Goal: Task Accomplishment & Management: Complete application form

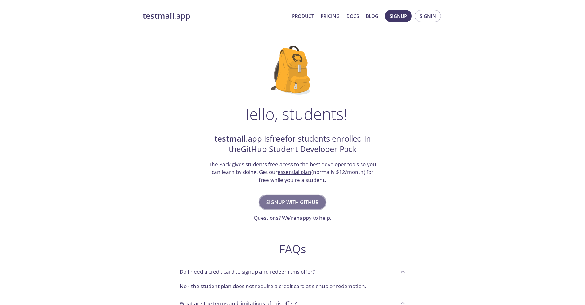
click at [292, 203] on span "Signup with GitHub" at bounding box center [292, 202] width 53 height 9
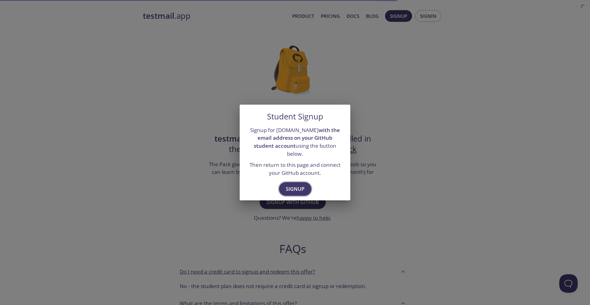
click at [299, 190] on button "Signup" at bounding box center [295, 189] width 32 height 14
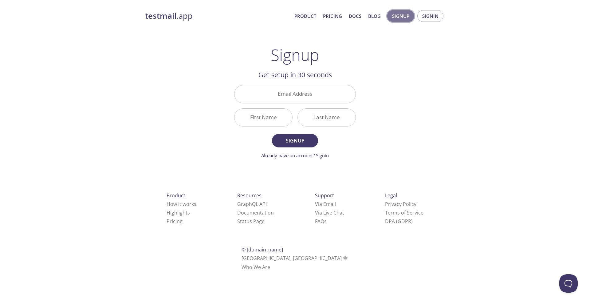
click at [396, 18] on span "Signup" at bounding box center [400, 16] width 17 height 8
click at [265, 97] on input "Email Address" at bounding box center [294, 94] width 121 height 18
type input "[EMAIL_ADDRESS][DOMAIN_NAME]"
click at [281, 117] on input "First Name" at bounding box center [263, 117] width 58 height 18
type input "Yassine"
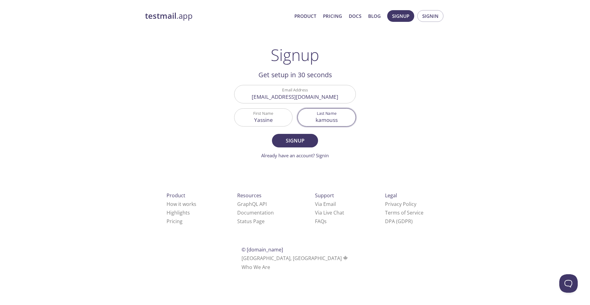
type input "kamouss"
click at [272, 134] on button "Signup" at bounding box center [295, 141] width 46 height 14
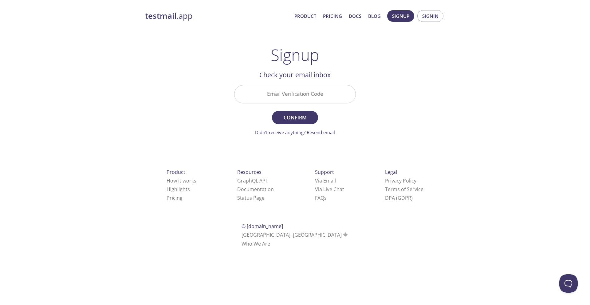
click at [277, 79] on h2 "Check your email inbox" at bounding box center [295, 74] width 122 height 10
click at [281, 100] on input "Email Verification Code" at bounding box center [294, 94] width 121 height 18
paste input "WB48YCN"
type input "WB48YCN"
click at [294, 115] on span "Confirm" at bounding box center [295, 117] width 33 height 9
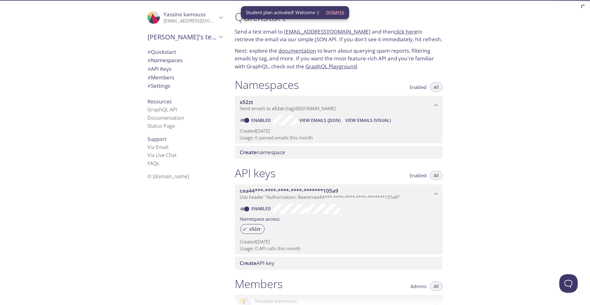
click at [98, 168] on div ".cls-1 { fill: #6d5ca8; } .cls-2 { fill: #3fc191; } .cls-3 { fill: #3b4752; } .…" at bounding box center [115, 152] width 230 height 305
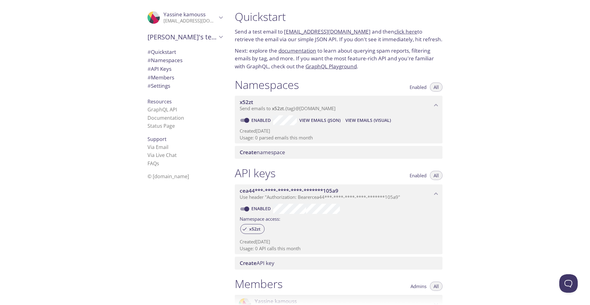
click at [161, 72] on span "# API Keys" at bounding box center [160, 68] width 24 height 7
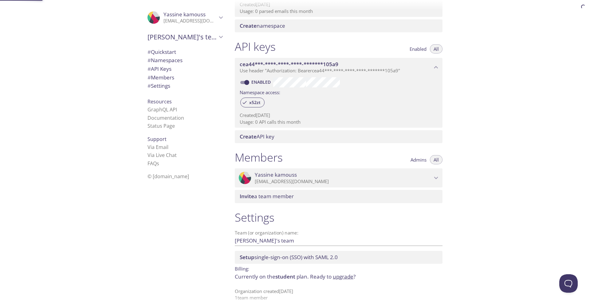
scroll to position [132, 0]
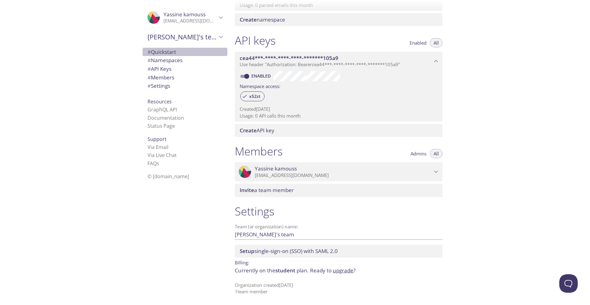
click at [179, 52] on span "# Quickstart" at bounding box center [185, 52] width 75 height 8
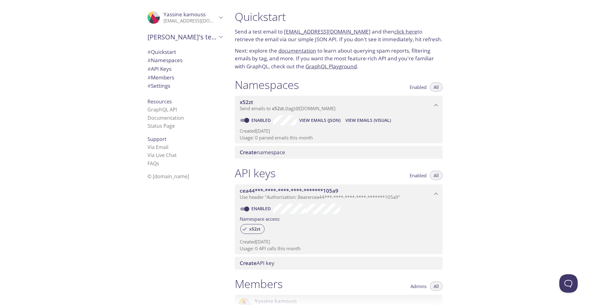
click at [394, 32] on link "click here" at bounding box center [405, 31] width 23 height 7
click at [312, 33] on link "x52zt.test@inbox.testmail.app" at bounding box center [327, 31] width 87 height 7
click at [312, 30] on link "x52zt.test@inbox.testmail.app" at bounding box center [327, 31] width 87 height 7
drag, startPoint x: 414, startPoint y: 33, endPoint x: 361, endPoint y: 43, distance: 53.5
click at [431, 31] on p "Send a test email to x52zt.test@inbox.testmail.app and then click here to retri…" at bounding box center [339, 36] width 208 height 16
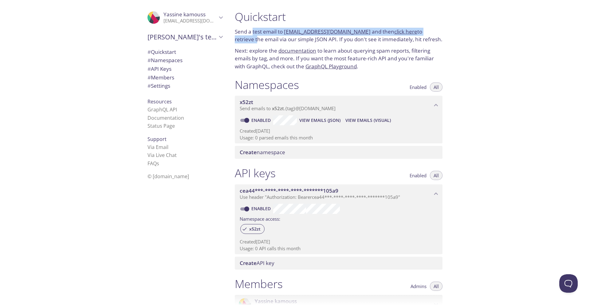
drag, startPoint x: 236, startPoint y: 36, endPoint x: 255, endPoint y: 34, distance: 19.4
click at [254, 34] on p "Send a test email to x52zt.test@inbox.testmail.app and then click here to retri…" at bounding box center [339, 36] width 208 height 16
click at [529, 137] on div "Quickstart Send a test email to x52zt.test@inbox.testmail.app and then click he…" at bounding box center [410, 152] width 360 height 305
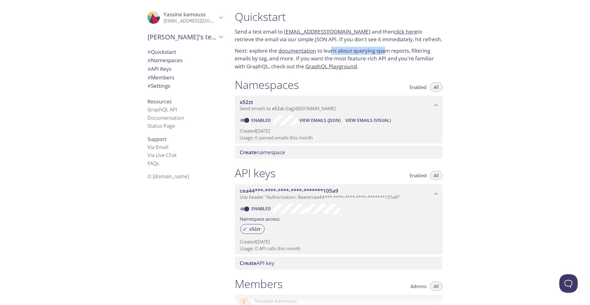
click at [388, 51] on p "Next: explore the documentation to learn about querying spam reports, filtering…" at bounding box center [339, 59] width 208 height 24
drag, startPoint x: 255, startPoint y: 53, endPoint x: 273, endPoint y: 54, distance: 18.4
click at [257, 53] on p "Next: explore the documentation to learn about querying spam reports, filtering…" at bounding box center [339, 59] width 208 height 24
click at [351, 51] on p "Next: explore the documentation to learn about querying spam reports, filtering…" at bounding box center [339, 59] width 208 height 24
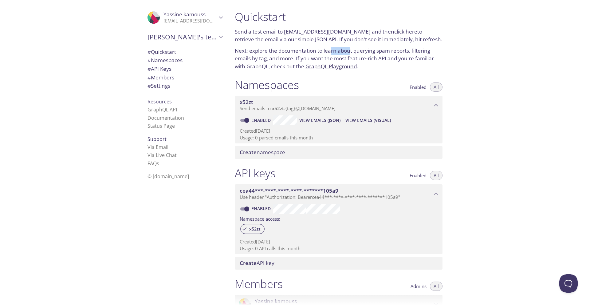
click at [403, 49] on p "Next: explore the documentation to learn about querying spam reports, filtering…" at bounding box center [339, 59] width 208 height 24
click at [93, 121] on div ".cls-1 { fill: #6d5ca8; } .cls-2 { fill: #3fc191; } .cls-3 { fill: #3b4752; } .…" at bounding box center [115, 152] width 230 height 305
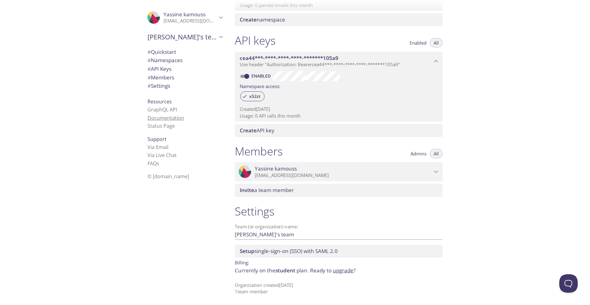
click at [156, 116] on link "Documentation" at bounding box center [166, 117] width 37 height 7
